Goal: Information Seeking & Learning: Learn about a topic

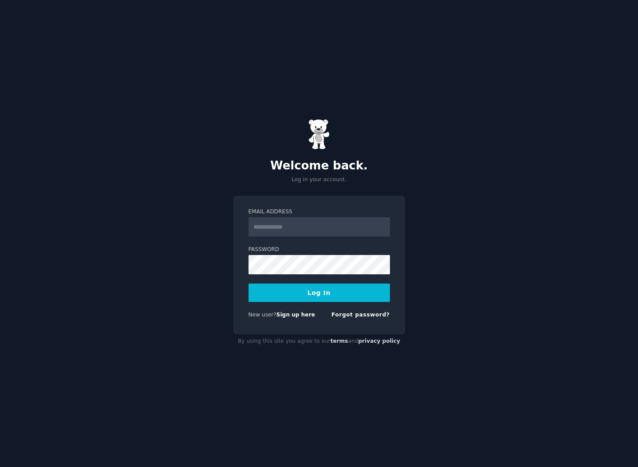
type input "**********"
click at [320, 234] on input "**********" at bounding box center [319, 226] width 141 height 19
click at [272, 287] on button "Log In" at bounding box center [319, 293] width 141 height 18
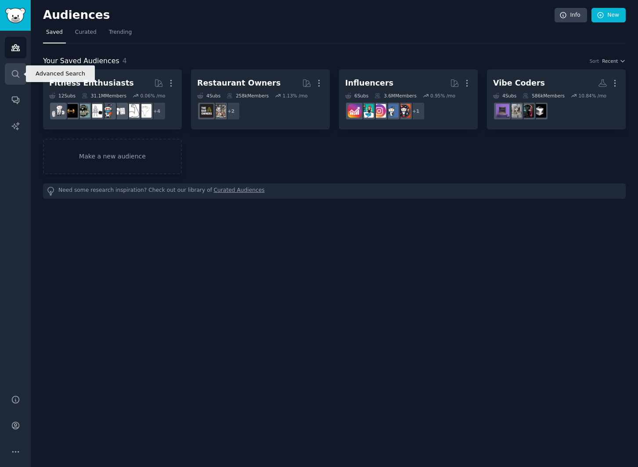
click at [11, 71] on icon "Sidebar" at bounding box center [15, 73] width 9 height 9
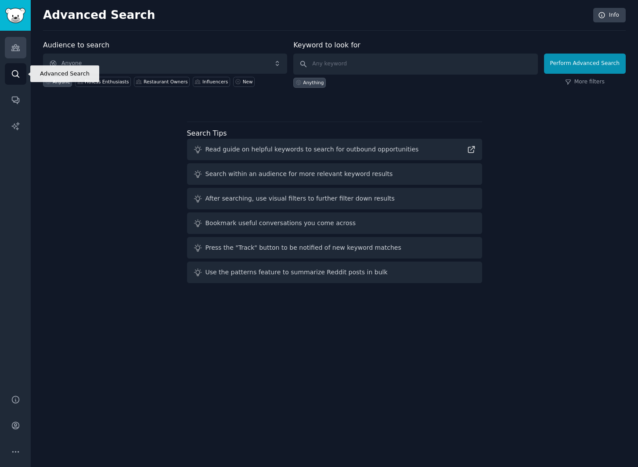
click at [14, 57] on link "Audiences" at bounding box center [16, 48] width 22 height 22
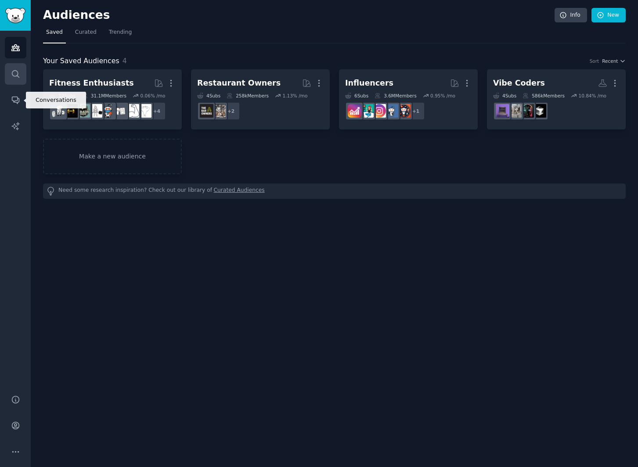
click at [11, 75] on icon "Sidebar" at bounding box center [15, 73] width 9 height 9
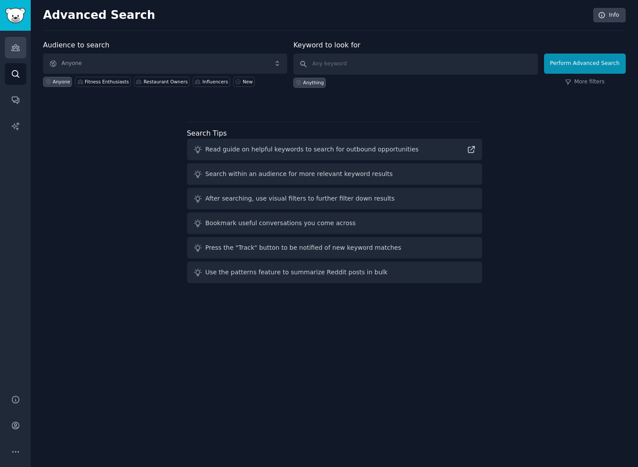
click at [15, 43] on icon "Sidebar" at bounding box center [15, 47] width 9 height 9
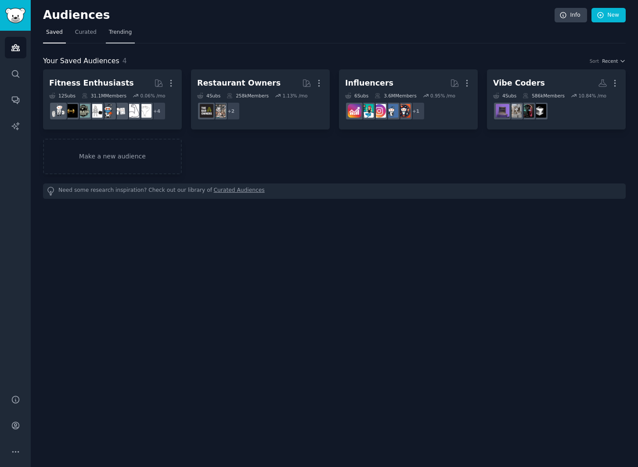
click at [118, 33] on span "Trending" at bounding box center [120, 33] width 23 height 8
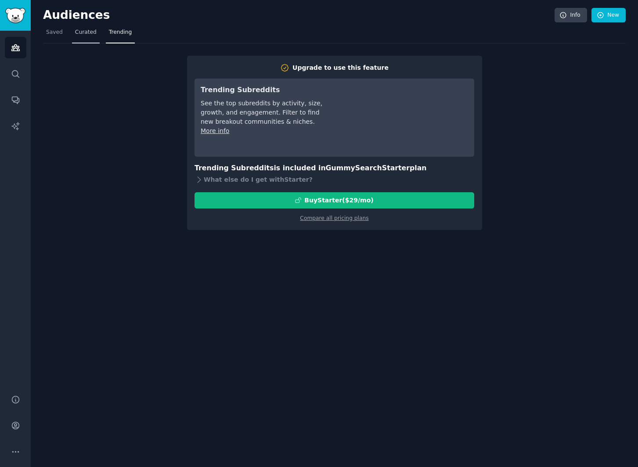
click at [92, 31] on span "Curated" at bounding box center [86, 33] width 22 height 8
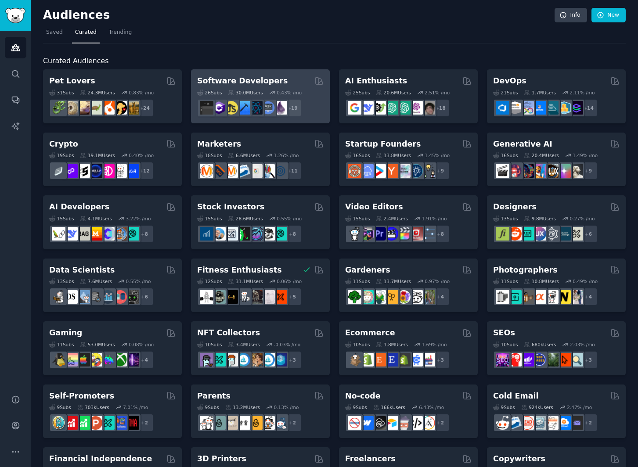
click at [254, 77] on h2 "Software Developers" at bounding box center [242, 81] width 91 height 11
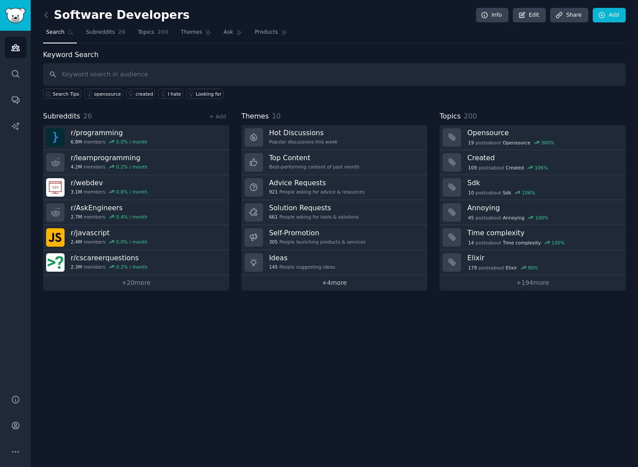
click at [352, 285] on link "+ 4 more" at bounding box center [335, 282] width 186 height 15
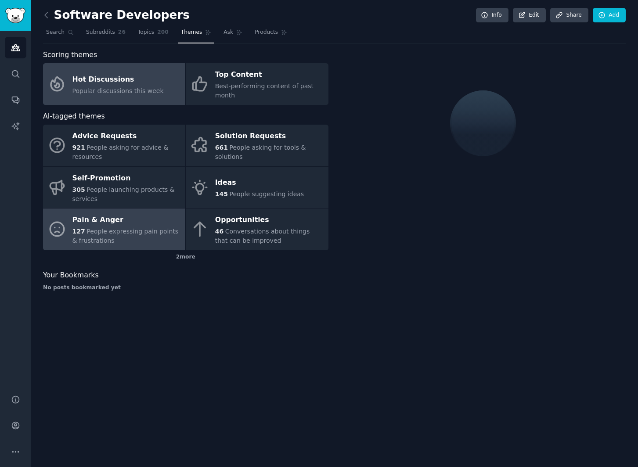
click at [141, 231] on span "People expressing pain points & frustrations" at bounding box center [125, 236] width 106 height 16
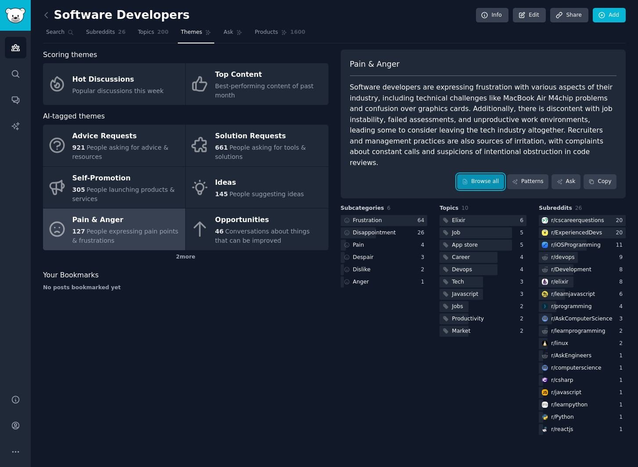
click at [478, 174] on link "Browse all" at bounding box center [480, 181] width 47 height 15
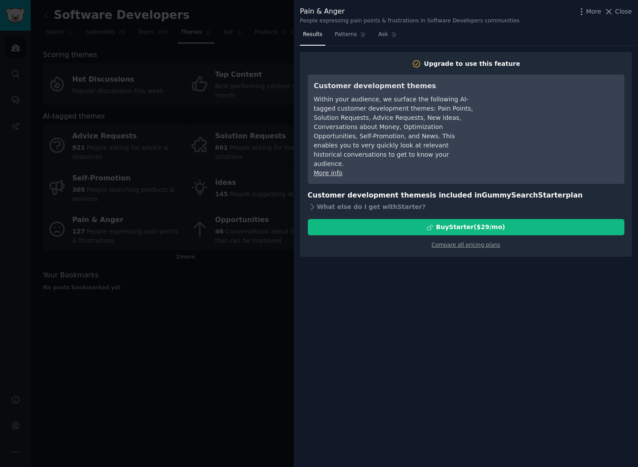
click at [254, 90] on div at bounding box center [319, 233] width 638 height 467
